Goal: Information Seeking & Learning: Learn about a topic

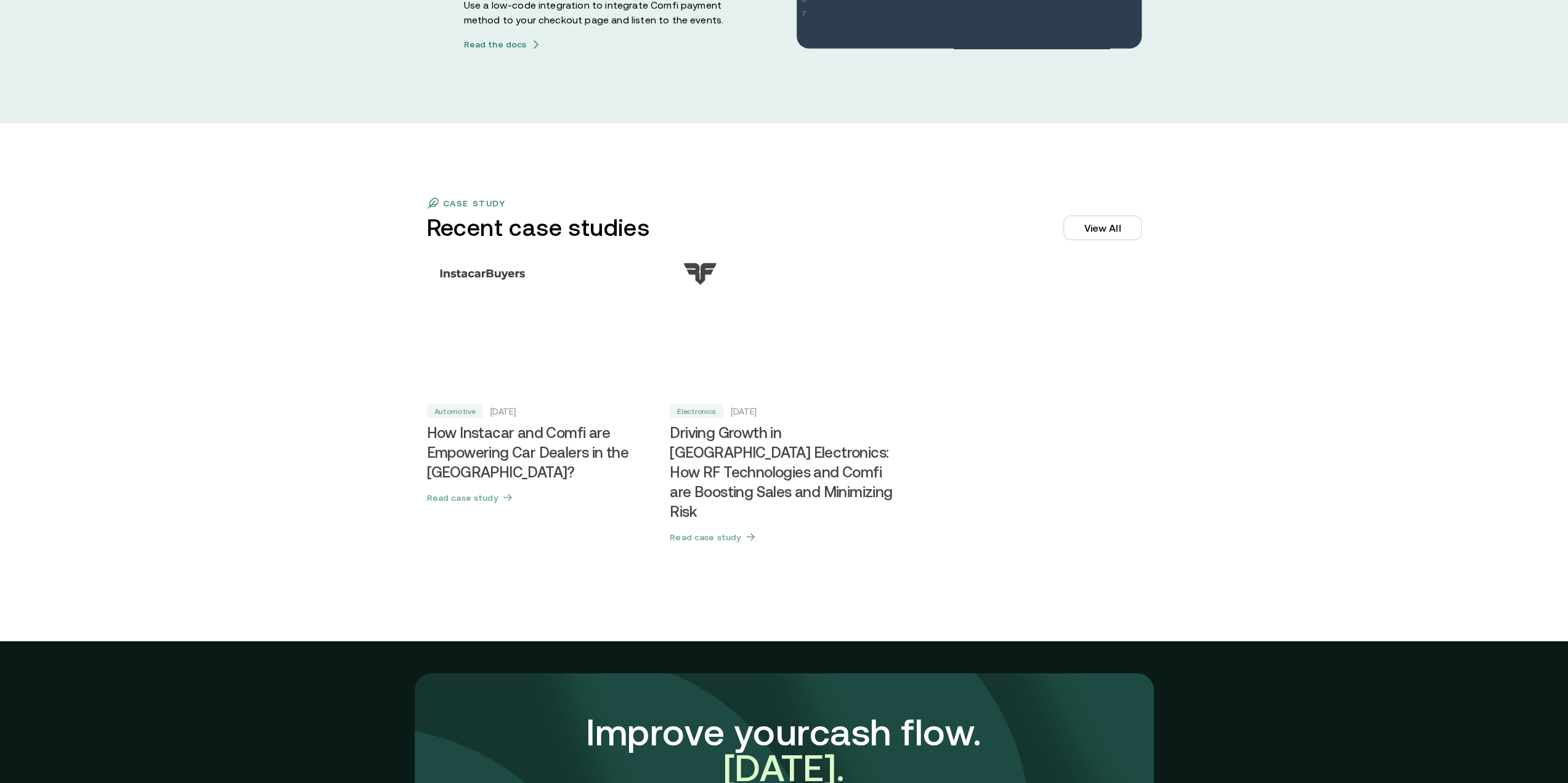
scroll to position [4125, 0]
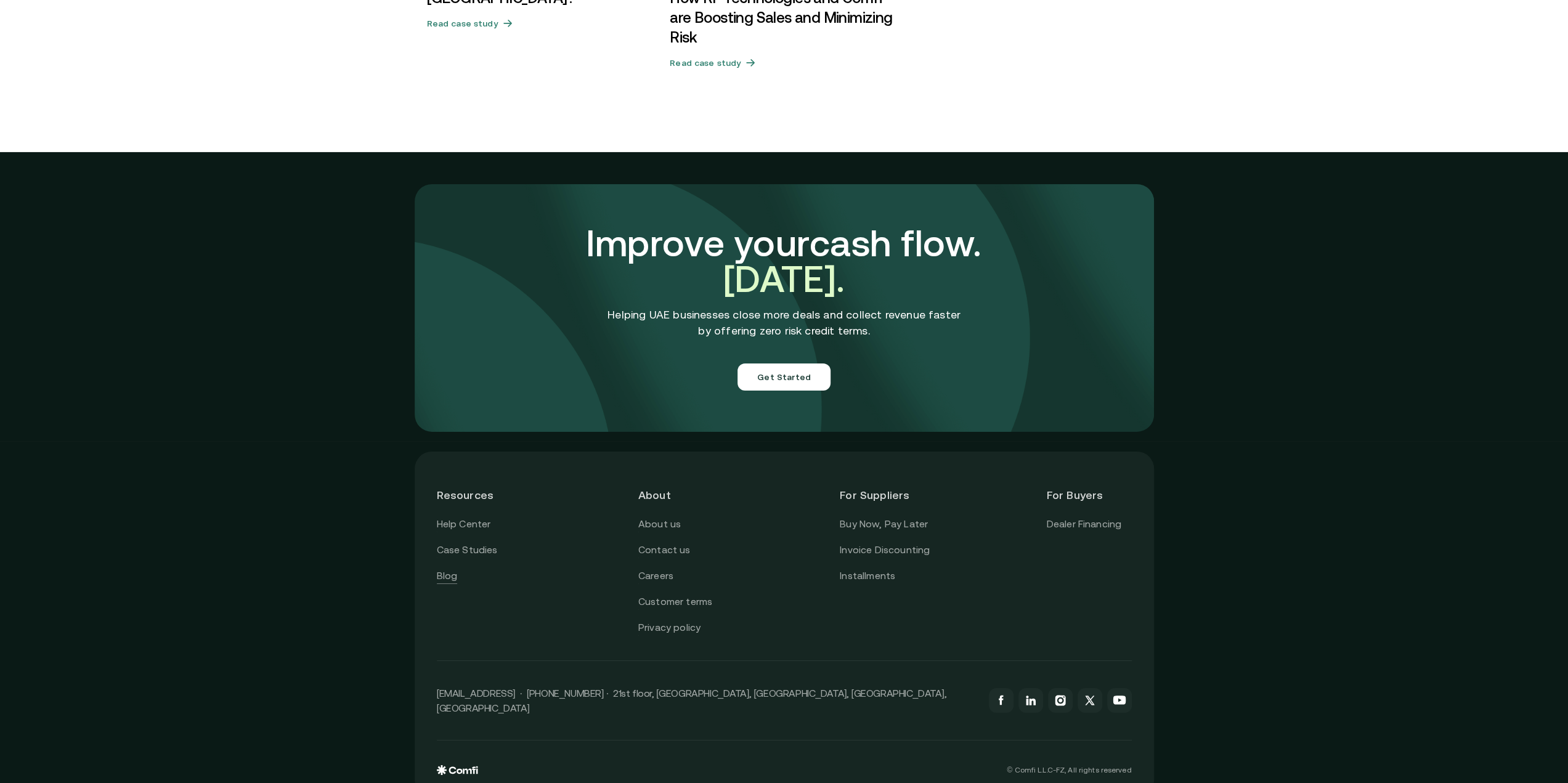
click at [444, 568] on link "Blog" at bounding box center [448, 575] width 21 height 16
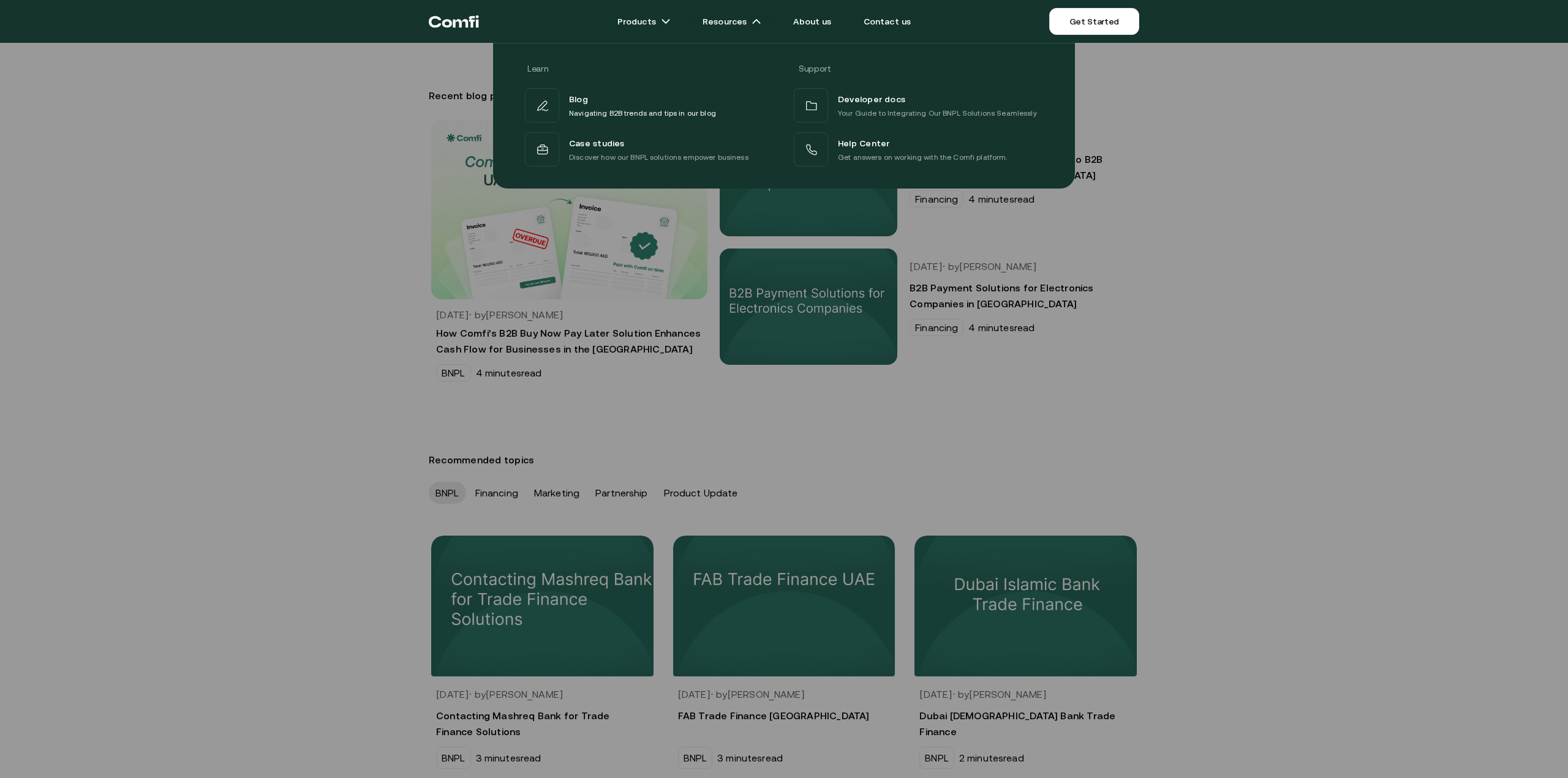
click at [1369, 415] on div at bounding box center [784, 432] width 1568 height 778
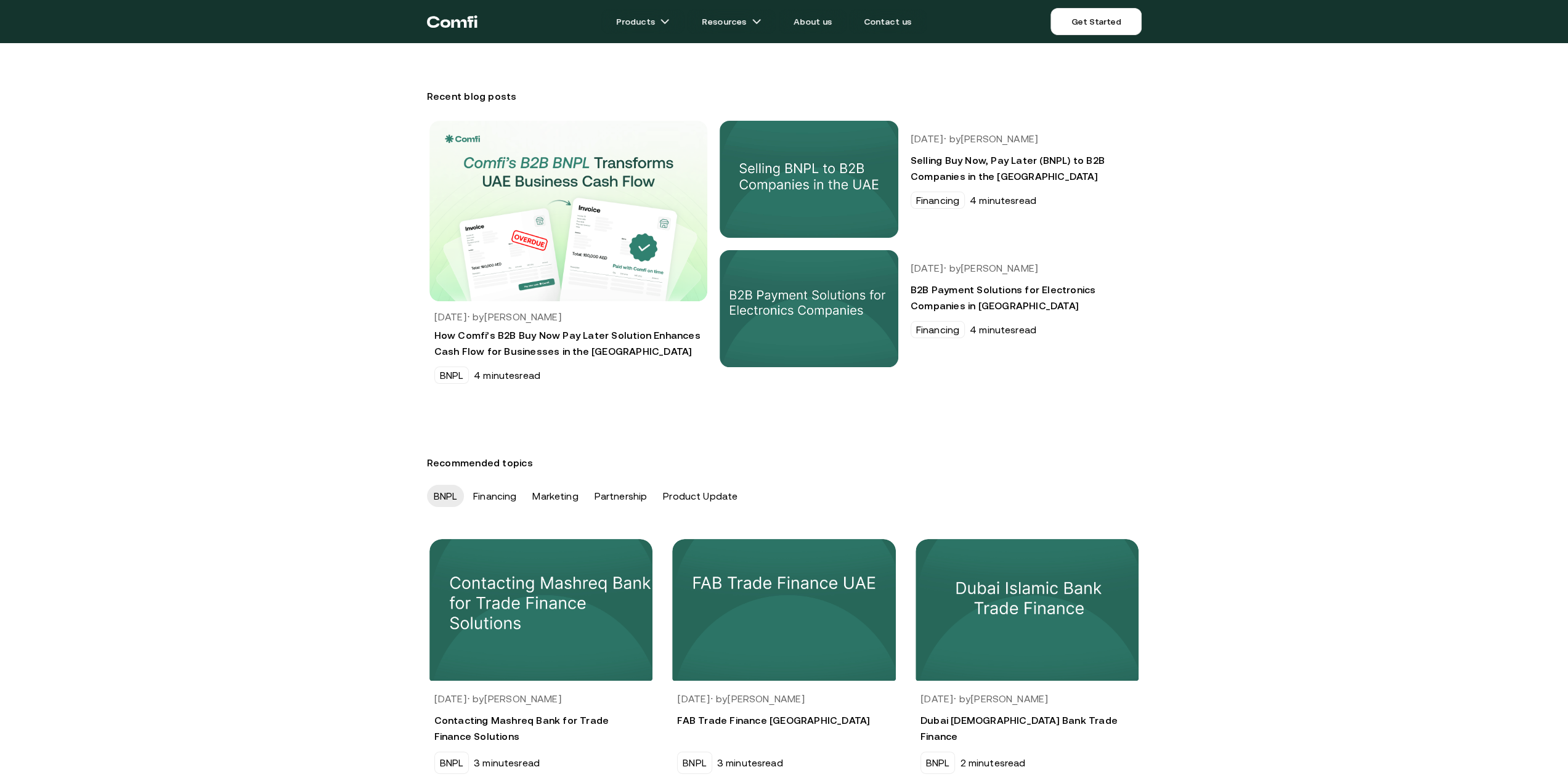
scroll to position [308, 0]
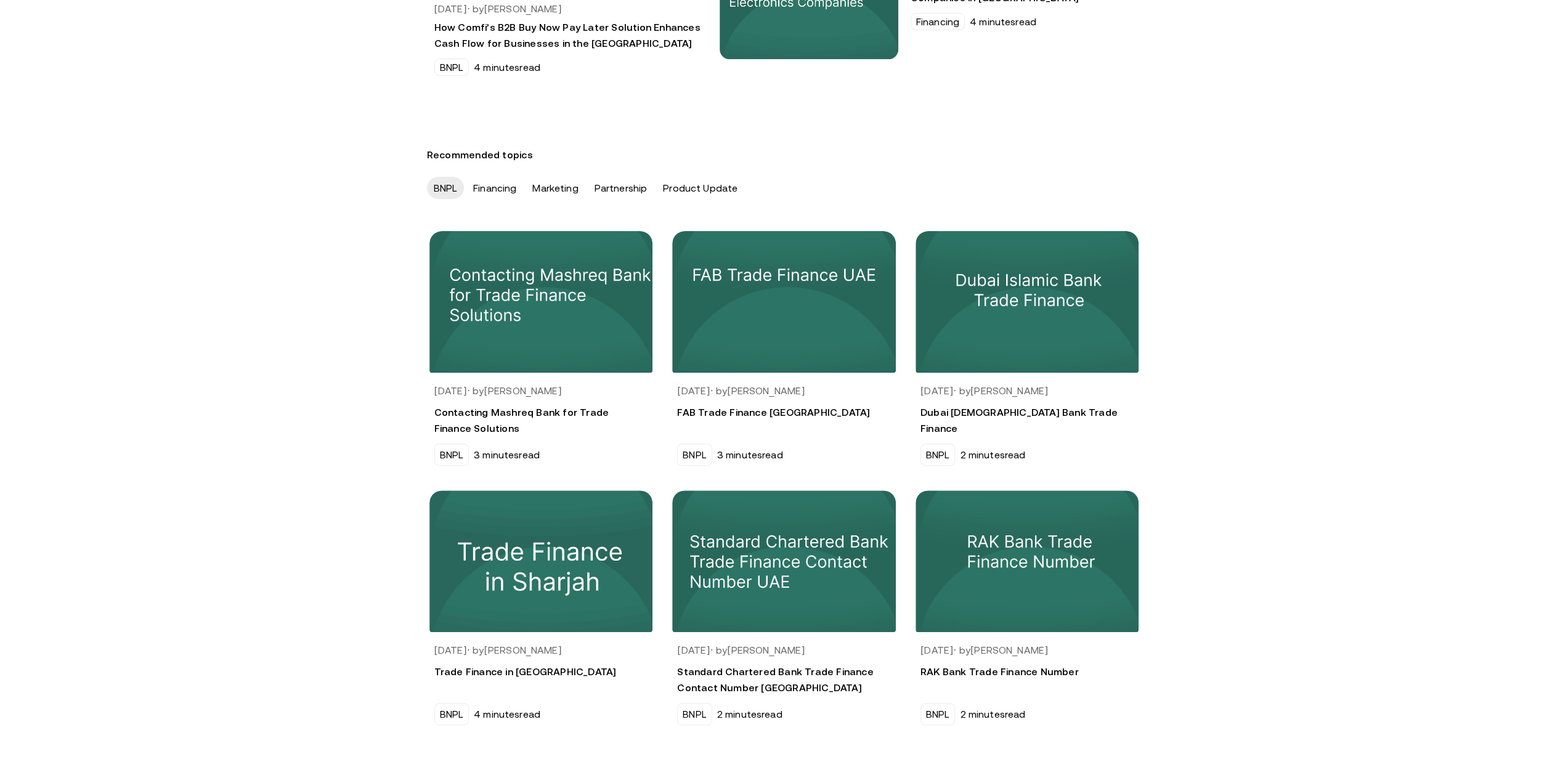
drag, startPoint x: 910, startPoint y: 481, endPoint x: 396, endPoint y: 396, distance: 521.0
click at [398, 396] on div "Jul 26, 2024 · by Alisher Akbarov Contacting Mashreq Bank for Trade Finance Sol…" at bounding box center [784, 732] width 1568 height 1007
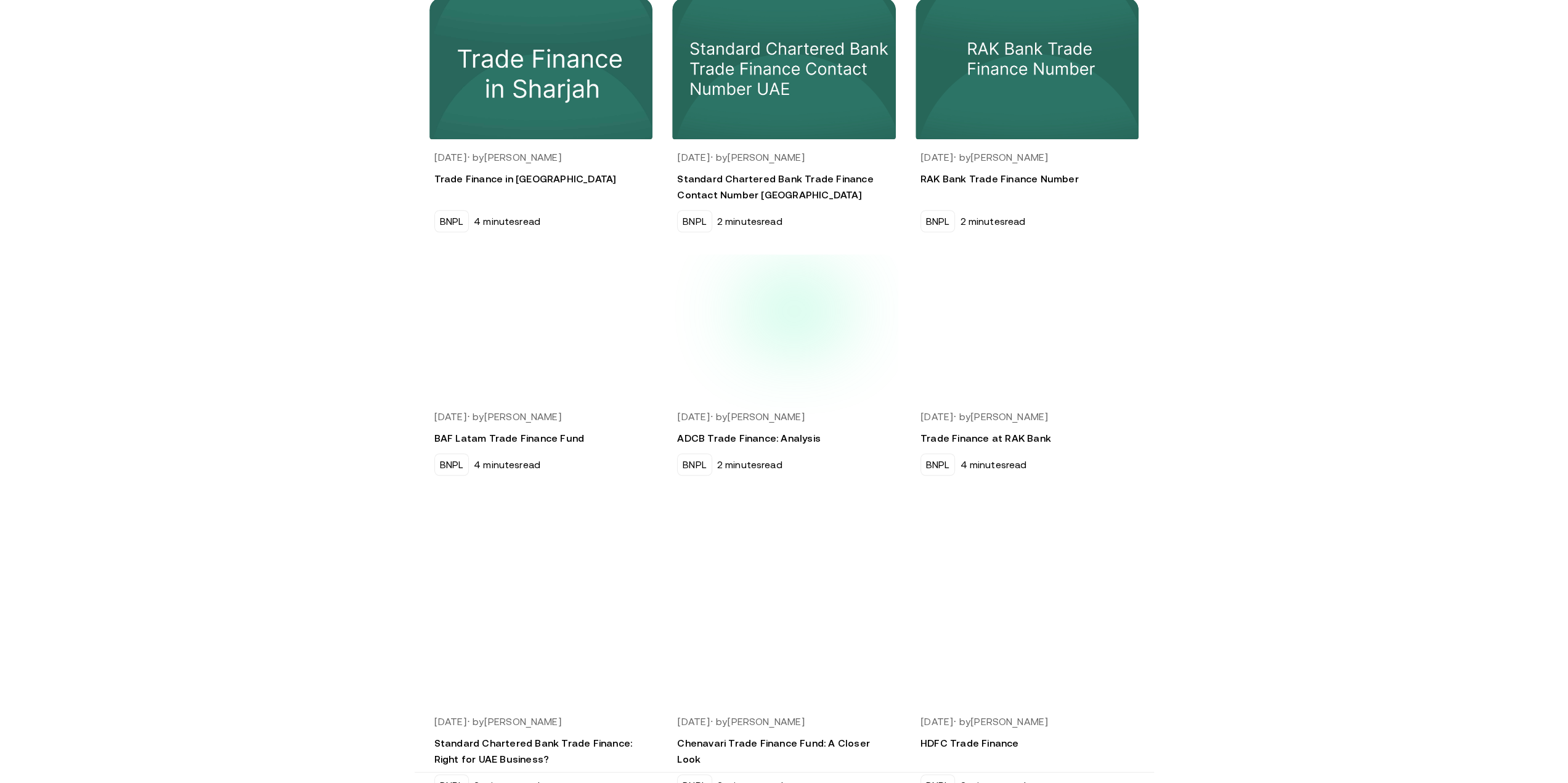
scroll to position [863, 0]
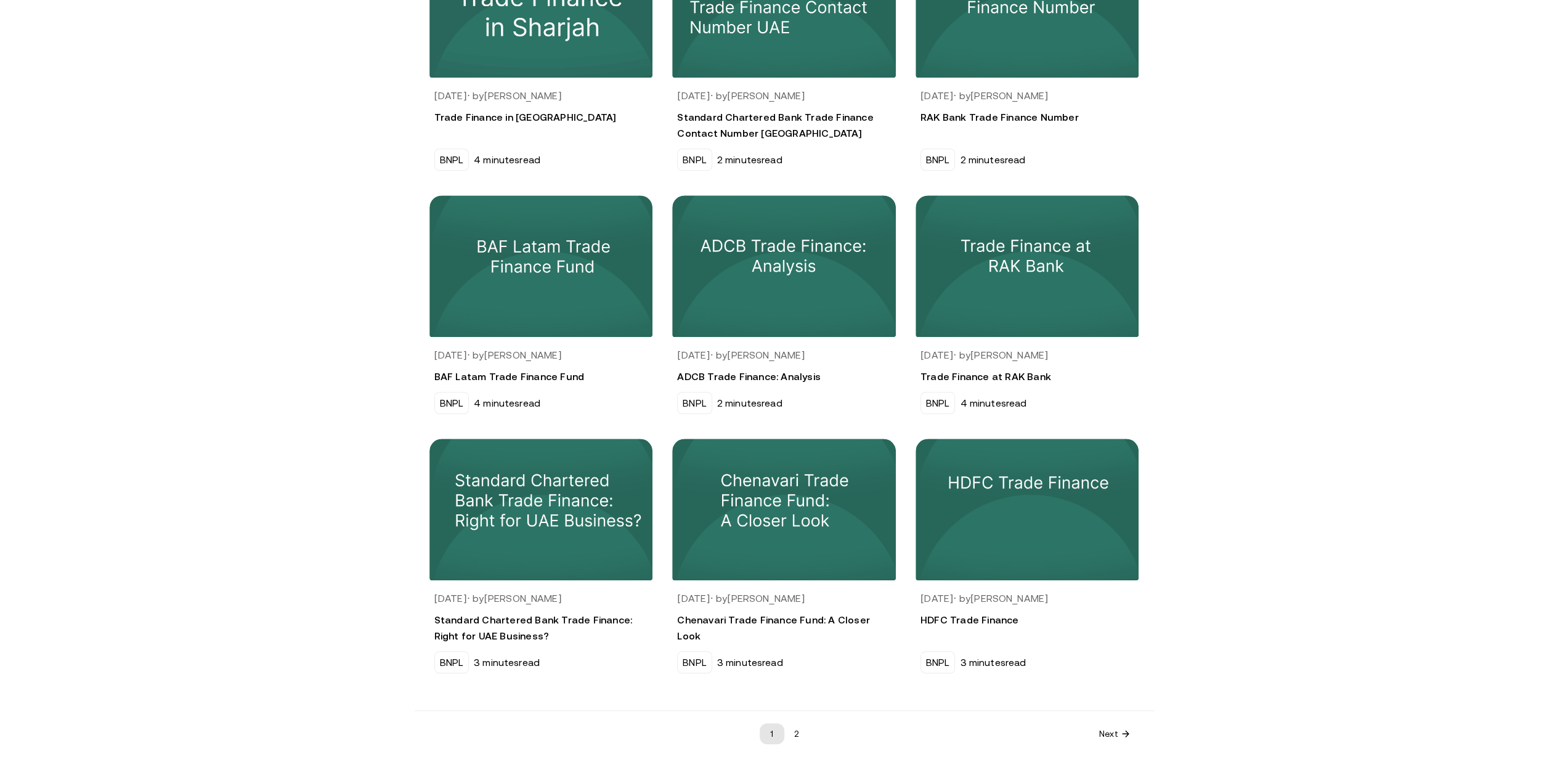
drag, startPoint x: 1248, startPoint y: 427, endPoint x: 333, endPoint y: 290, distance: 925.2
click at [334, 290] on div "Jul 26, 2024 · by Alisher Akbarov Contacting Mashreq Bank for Trade Finance Sol…" at bounding box center [784, 177] width 1568 height 1007
click at [331, 289] on div "Jul 26, 2024 · by Alisher Akbarov Contacting Mashreq Bank for Trade Finance Sol…" at bounding box center [784, 177] width 1568 height 1007
drag, startPoint x: 398, startPoint y: 304, endPoint x: 1212, endPoint y: 657, distance: 887.2
click at [1212, 653] on div "Jul 26, 2024 · by Alisher Akbarov Contacting Mashreq Bank for Trade Finance Sol…" at bounding box center [784, 177] width 1568 height 1007
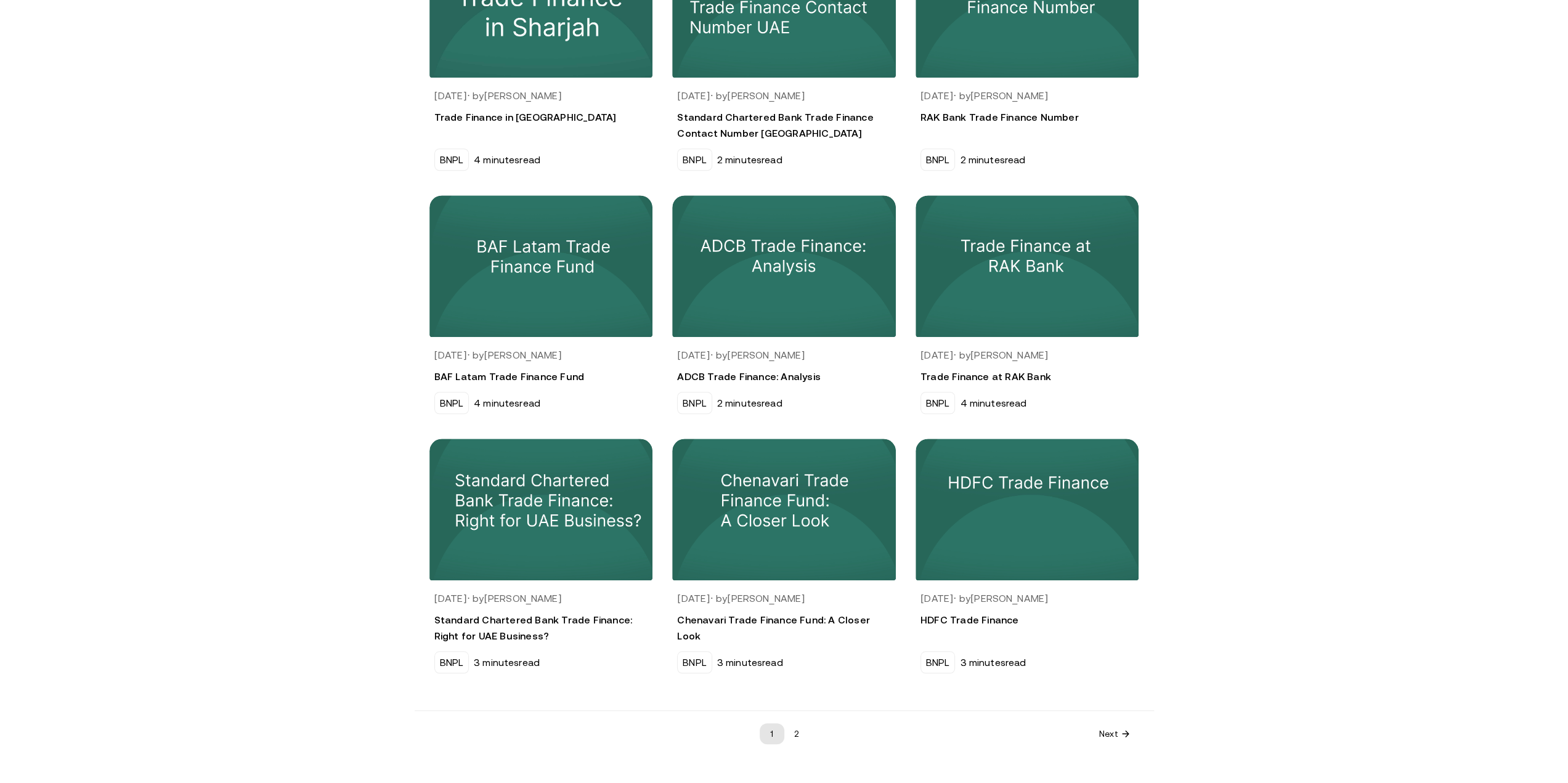
click at [1212, 657] on div "Jul 26, 2024 · by Alisher Akbarov Contacting Mashreq Bank for Trade Finance Sol…" at bounding box center [784, 177] width 1568 height 1007
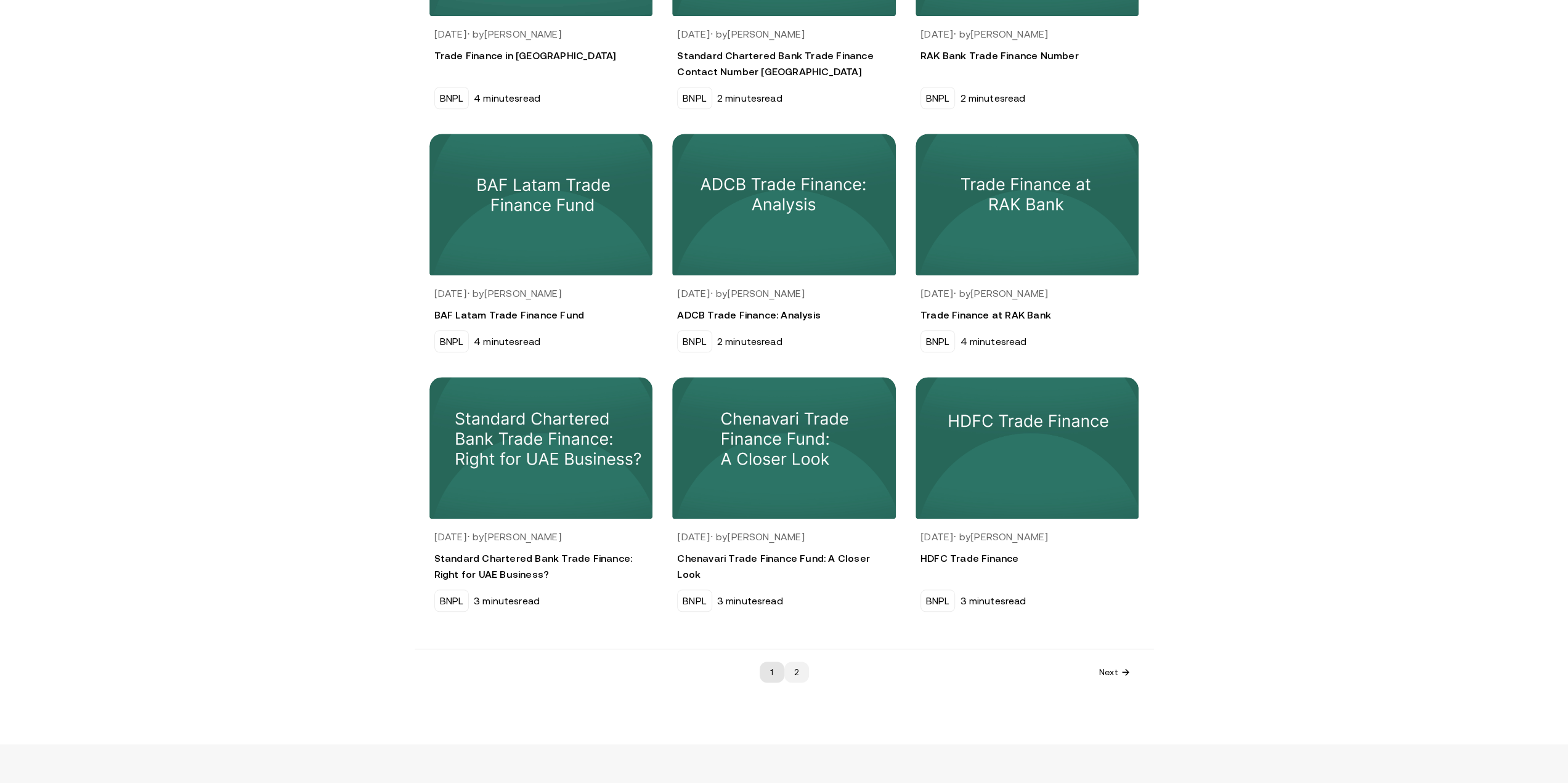
click at [797, 669] on link "2" at bounding box center [797, 672] width 25 height 21
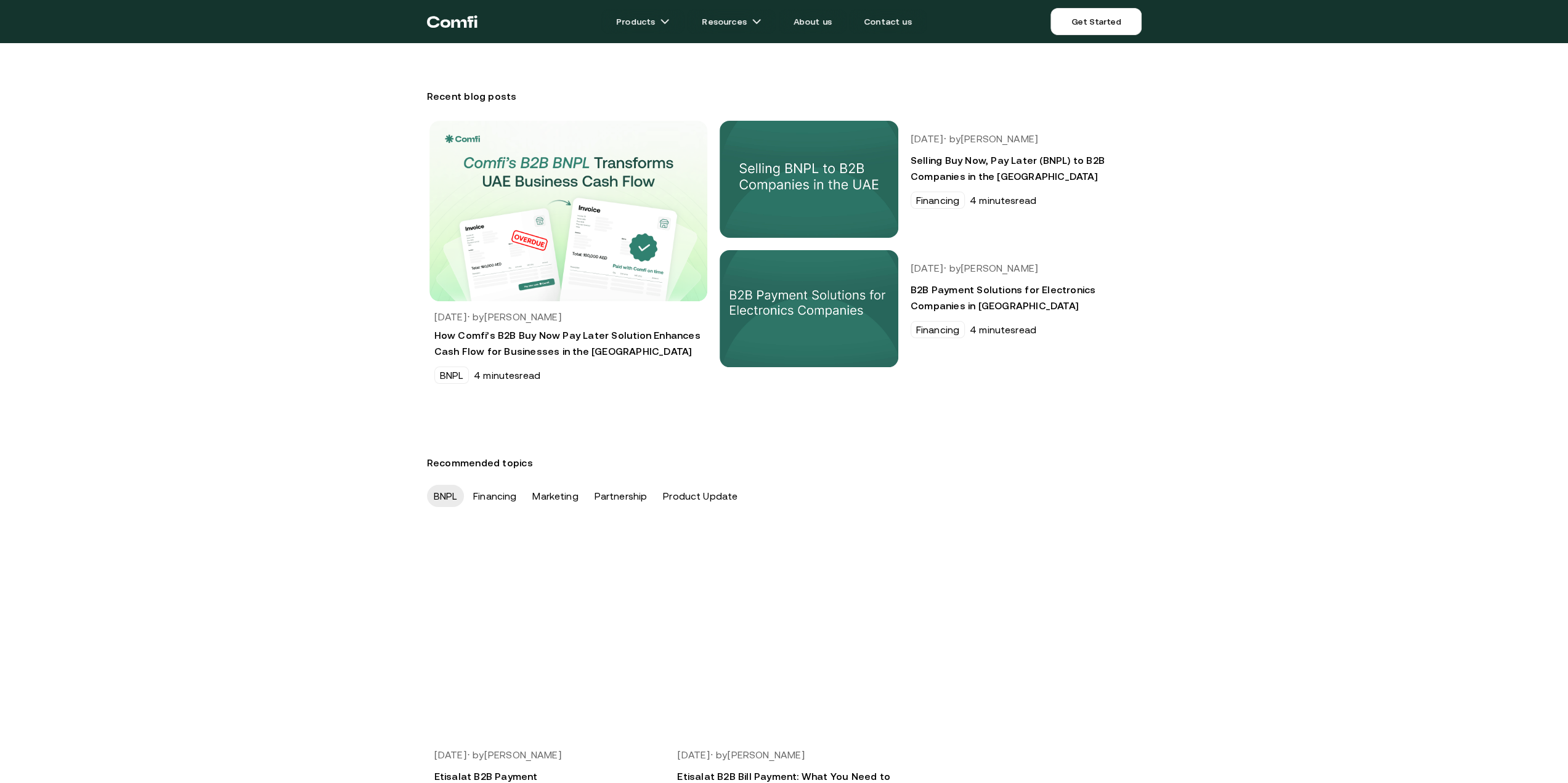
scroll to position [184, 0]
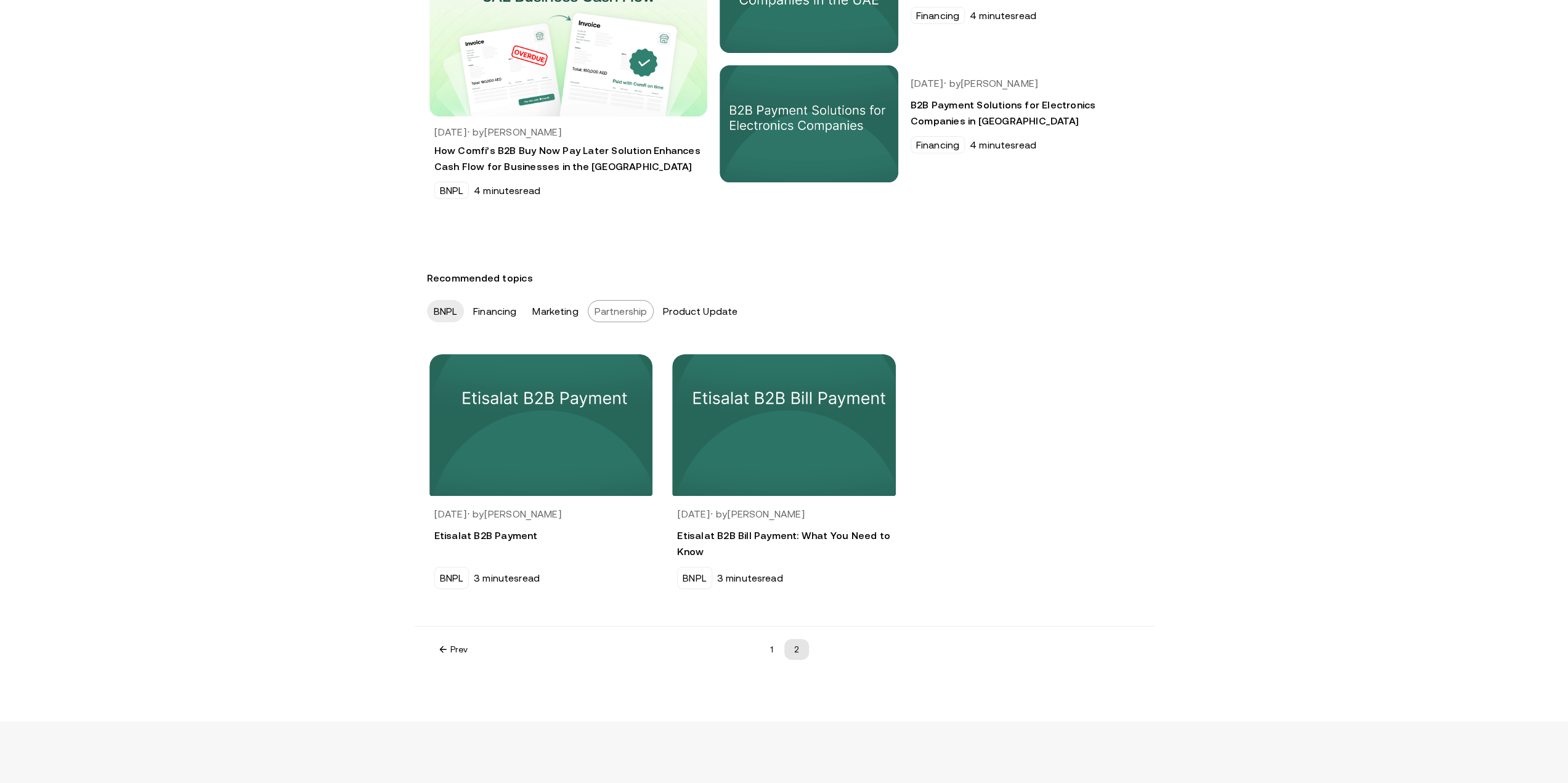
click at [629, 313] on div "Partnership" at bounding box center [621, 311] width 67 height 22
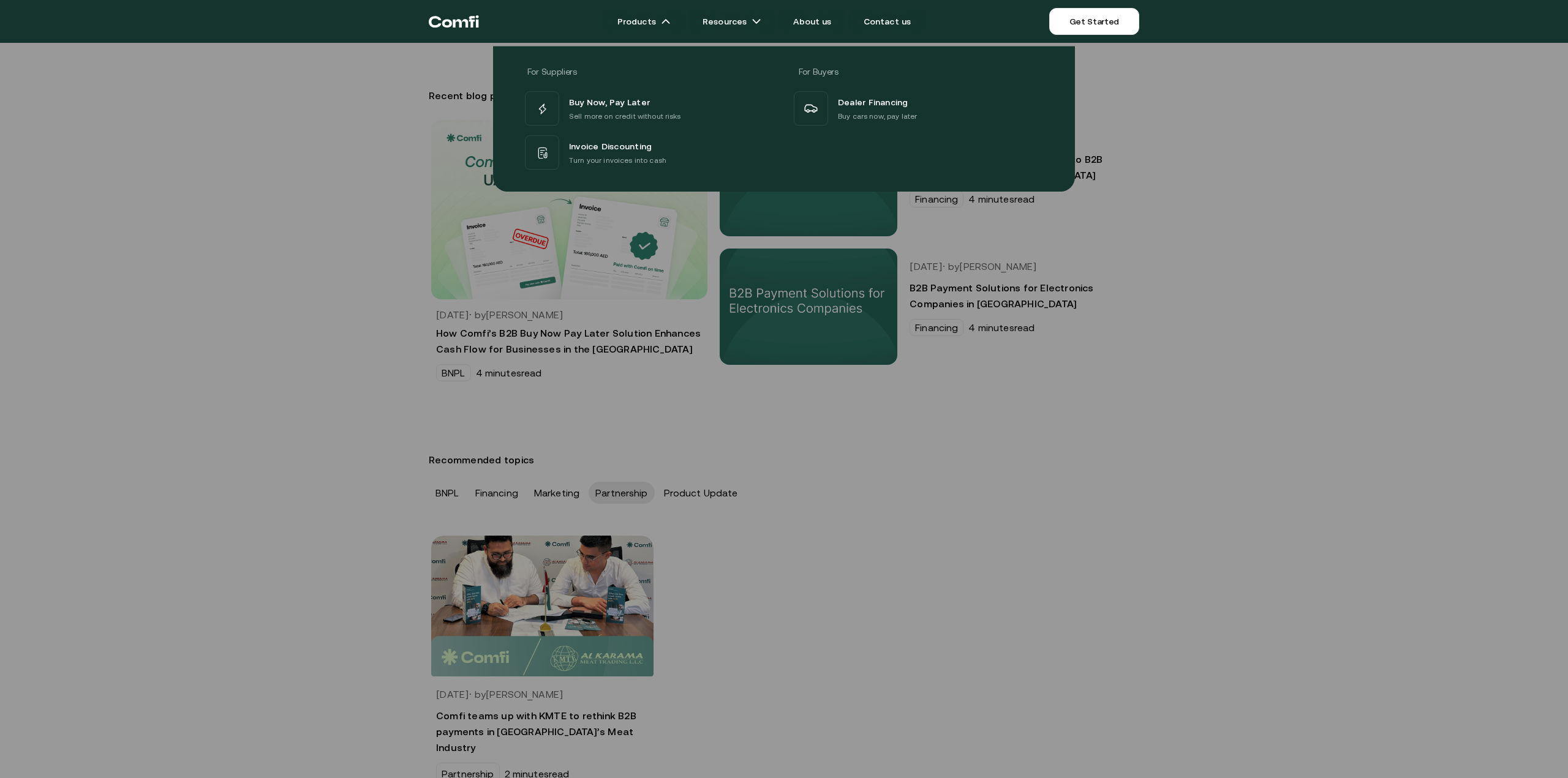
drag, startPoint x: 679, startPoint y: 25, endPoint x: 661, endPoint y: 35, distance: 20.6
drag, startPoint x: 661, startPoint y: 35, endPoint x: 234, endPoint y: 356, distance: 534.2
click at [234, 356] on div at bounding box center [784, 432] width 1568 height 778
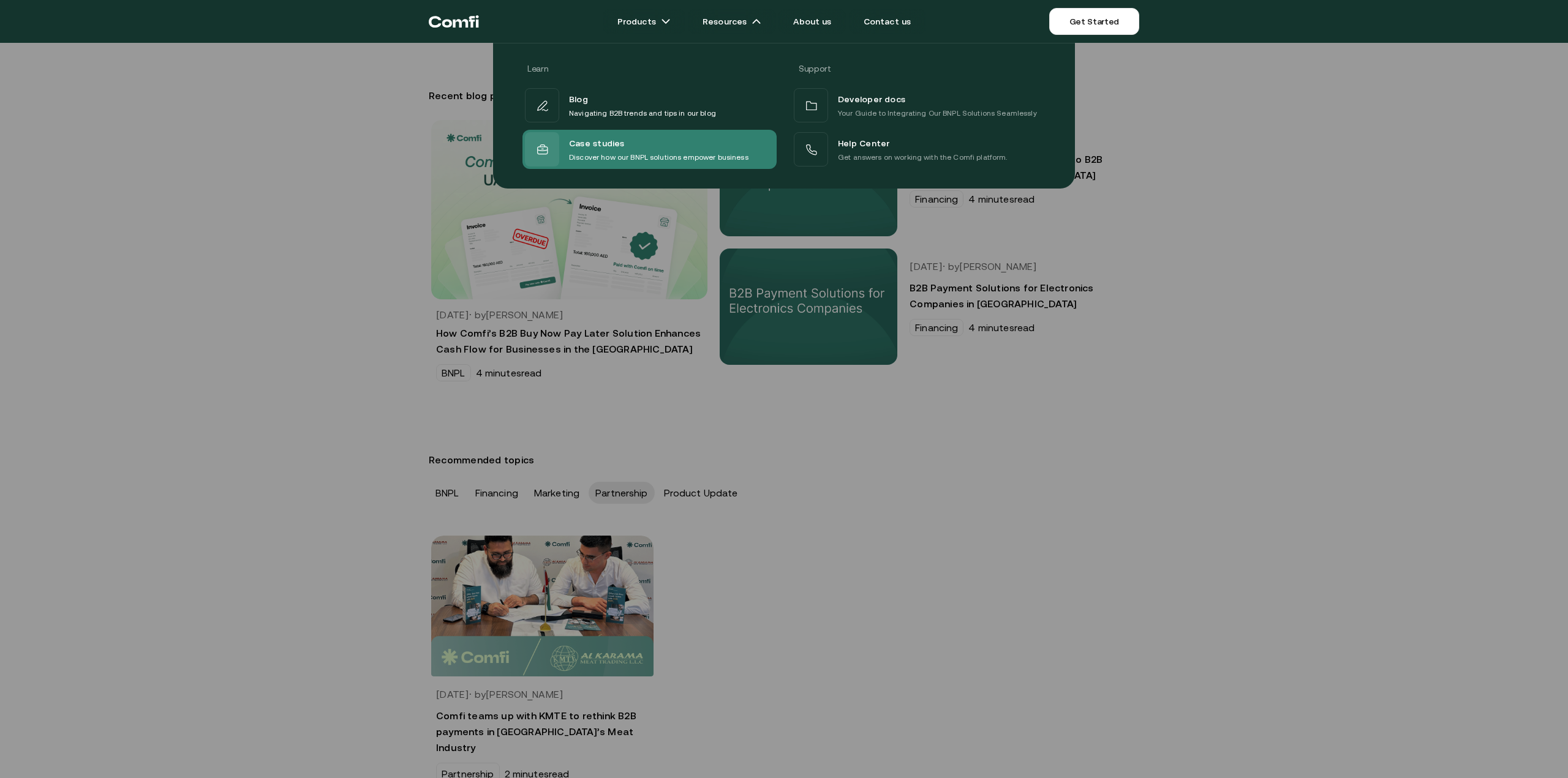
click at [699, 146] on div "Case studies" at bounding box center [658, 143] width 179 height 16
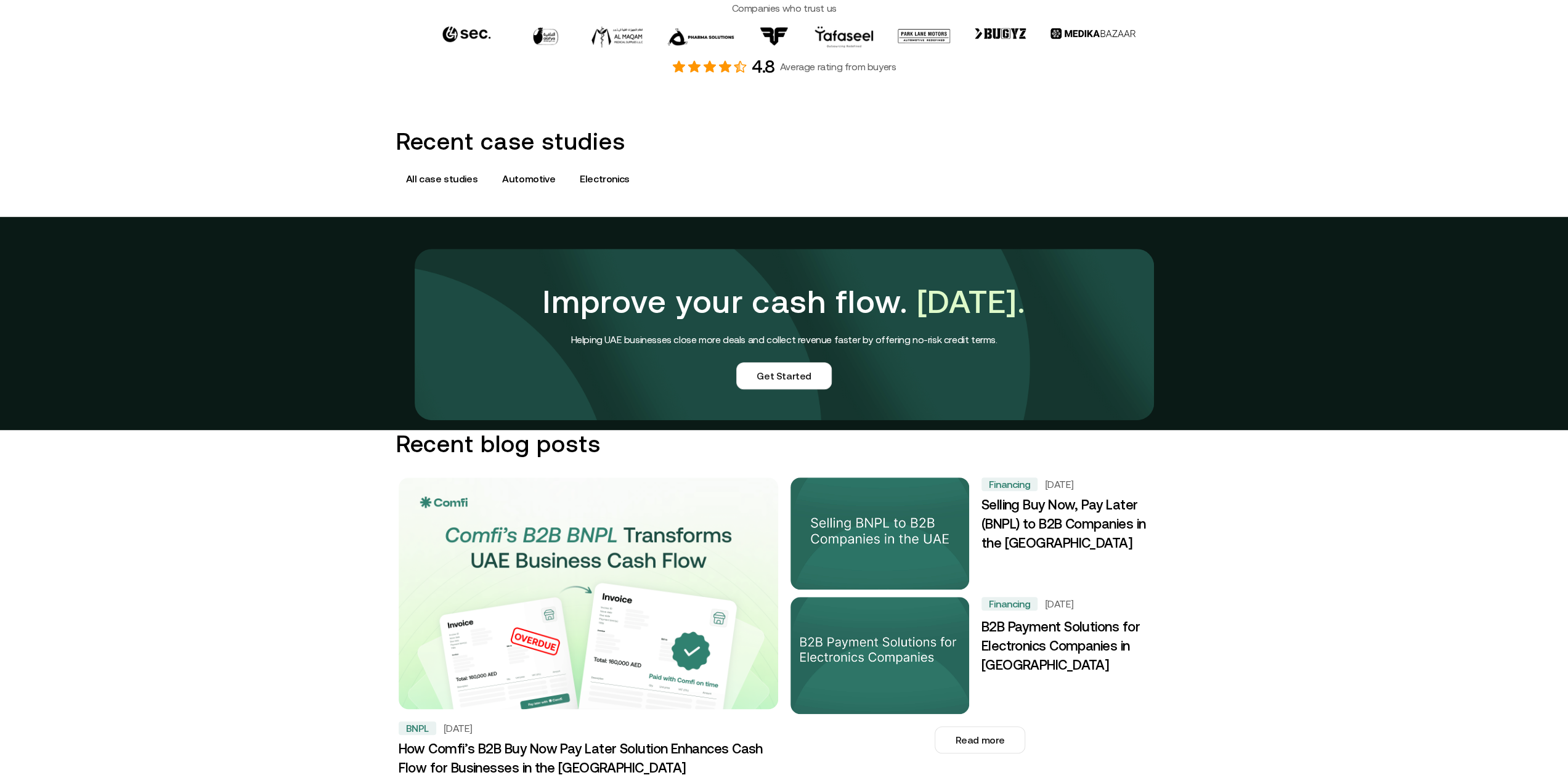
scroll to position [740, 0]
